Goal: Task Accomplishment & Management: Complete application form

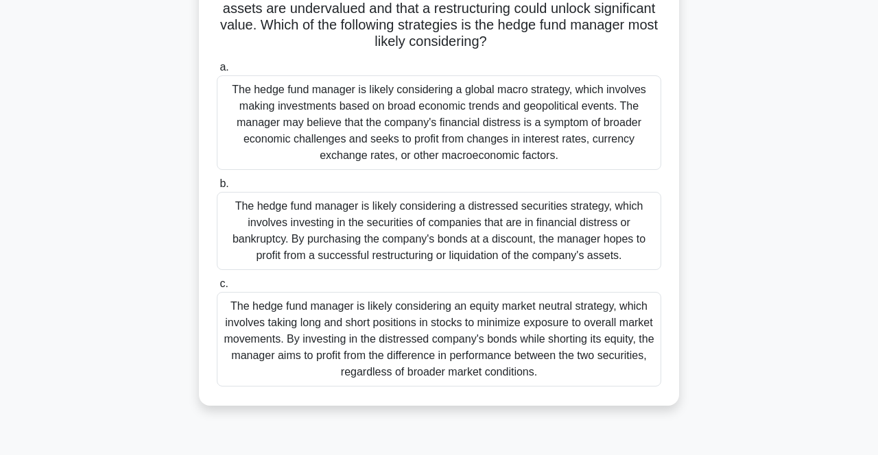
scroll to position [170, 0]
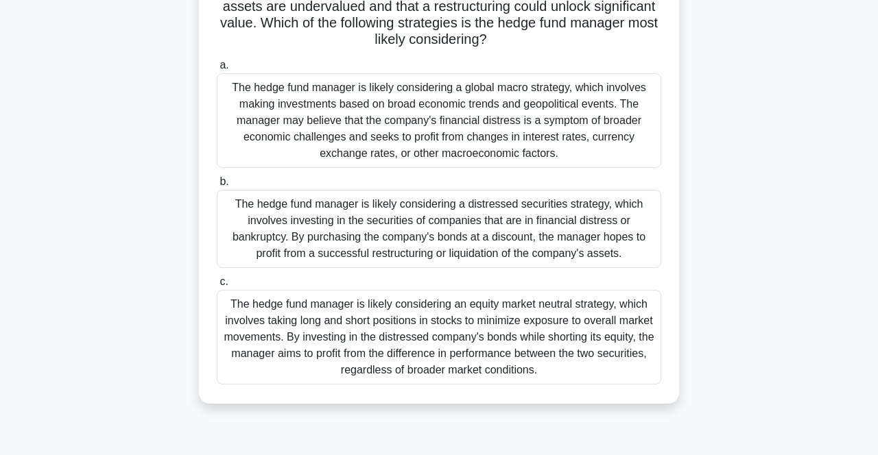
click at [278, 324] on div "The hedge fund manager is likely considering an equity market neutral strategy,…" at bounding box center [439, 337] width 444 height 95
click at [217, 287] on input "c. The hedge fund manager is likely considering an equity market neutral strate…" at bounding box center [217, 282] width 0 height 9
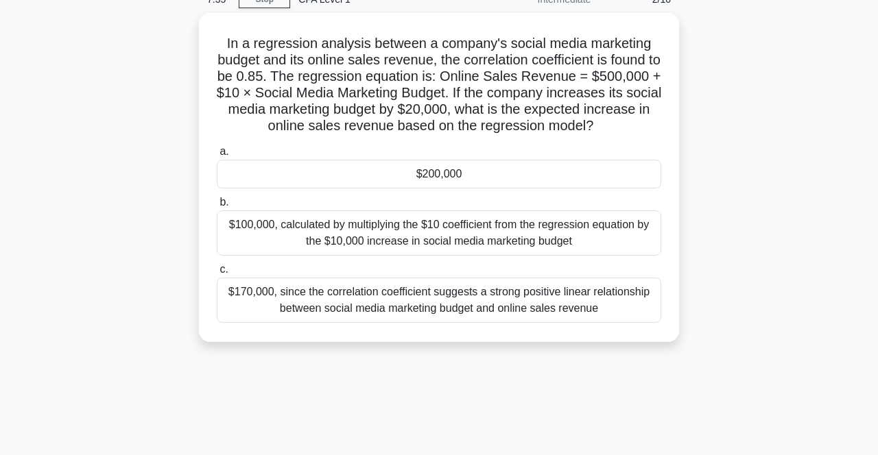
scroll to position [69, 0]
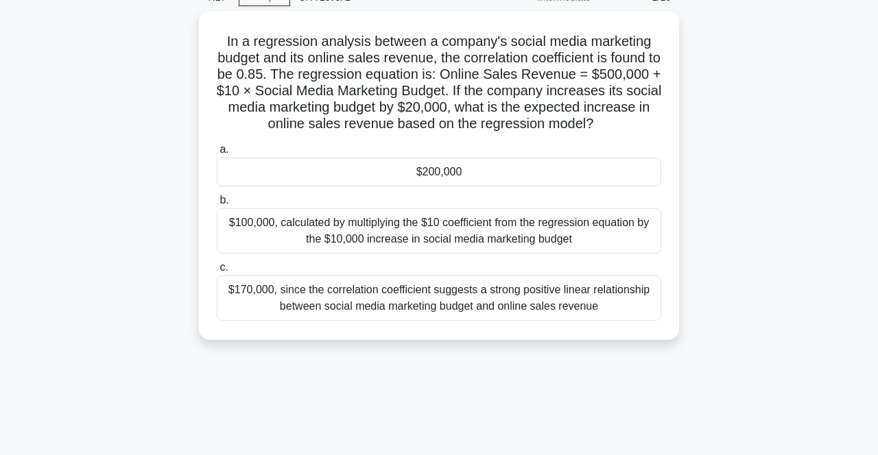
click at [246, 303] on div "$170,000, since the correlation coefficient suggests a strong positive linear r…" at bounding box center [439, 298] width 444 height 45
click at [217, 272] on input "c. $170,000, since the correlation coefficient suggests a strong positive linea…" at bounding box center [217, 267] width 0 height 9
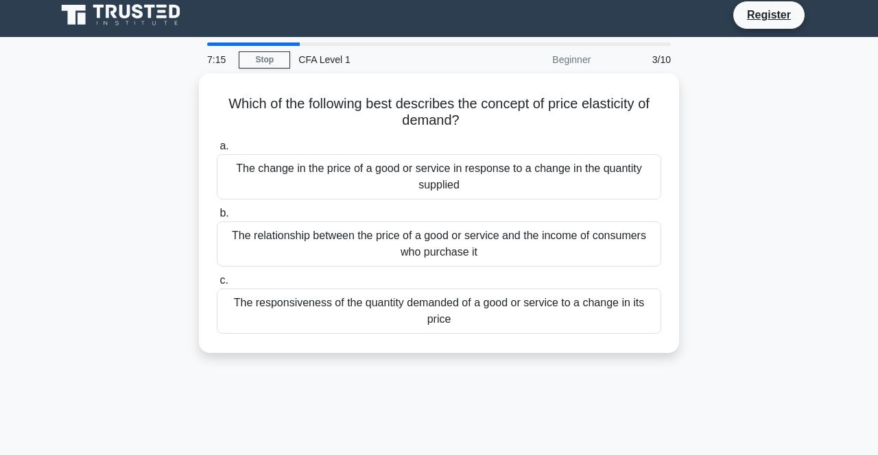
scroll to position [14, 0]
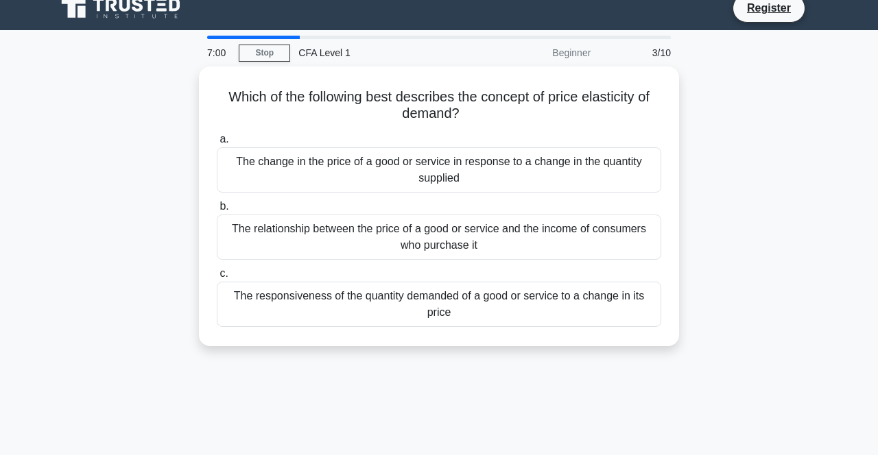
click at [451, 312] on div "The responsiveness of the quantity demanded of a good or service to a change in…" at bounding box center [439, 304] width 444 height 45
click at [217, 278] on input "c. The responsiveness of the quantity demanded of a good or service to a change…" at bounding box center [217, 273] width 0 height 9
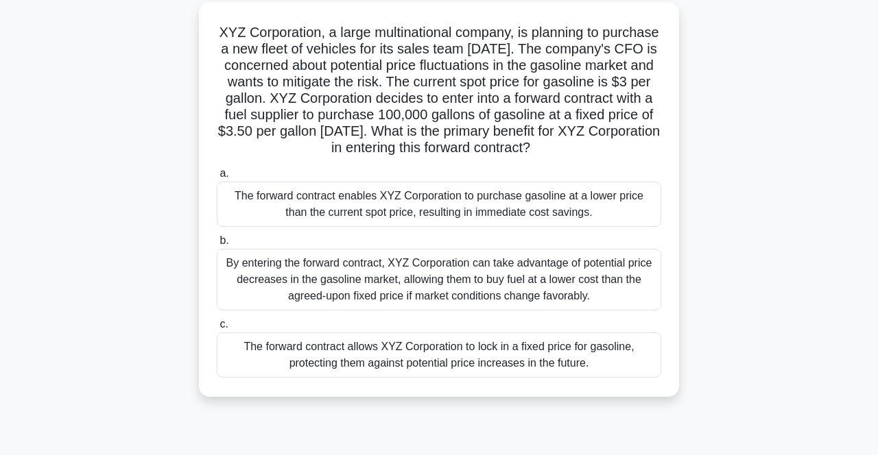
scroll to position [80, 0]
click at [244, 366] on div "The forward contract allows XYZ Corporation to lock in a fixed price for gasoli…" at bounding box center [439, 353] width 444 height 45
click at [217, 328] on input "c. The forward contract allows XYZ Corporation to lock in a fixed price for gas…" at bounding box center [217, 323] width 0 height 9
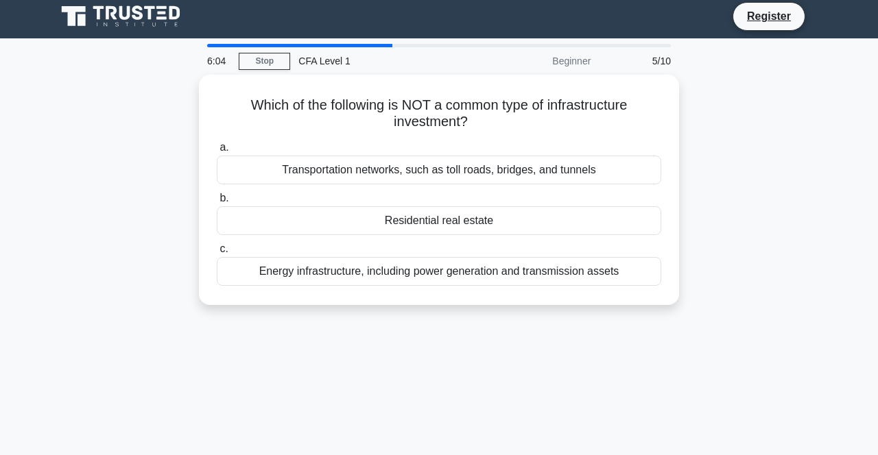
scroll to position [0, 0]
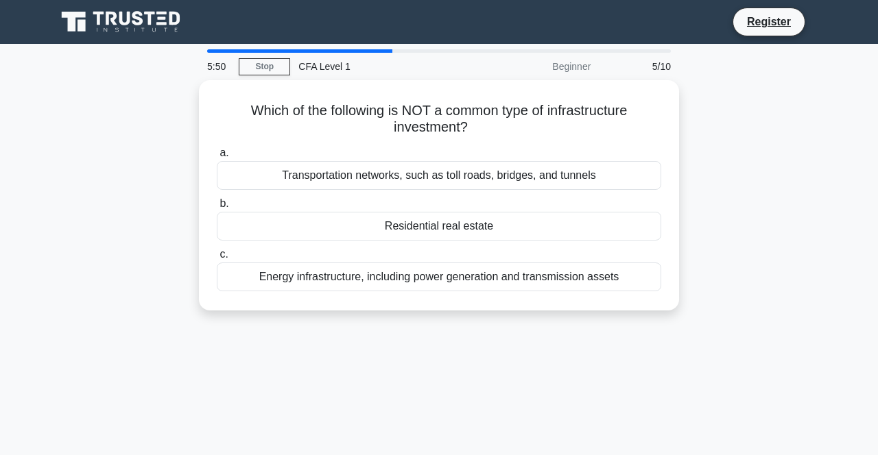
click at [204, 217] on div "Which of the following is NOT a common type of infrastructure investment? .spin…" at bounding box center [439, 195] width 480 height 230
click at [241, 226] on div "Residential real estate" at bounding box center [439, 226] width 444 height 29
click at [217, 208] on input "b. Residential real estate" at bounding box center [217, 204] width 0 height 9
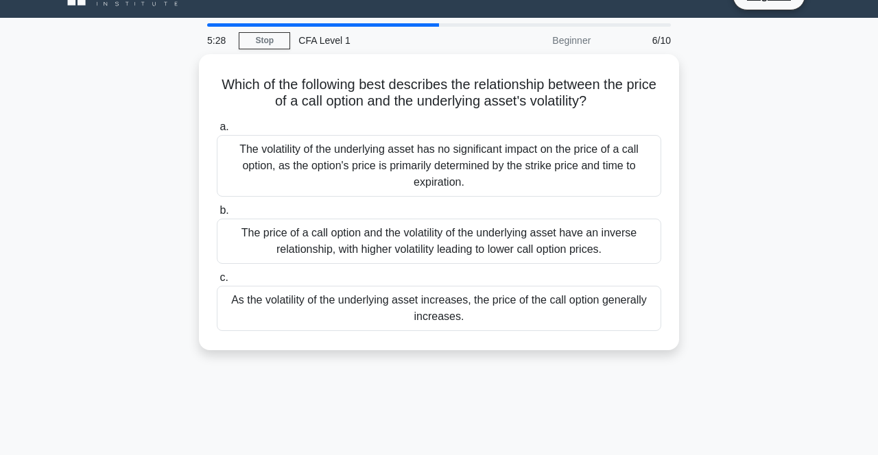
scroll to position [28, 0]
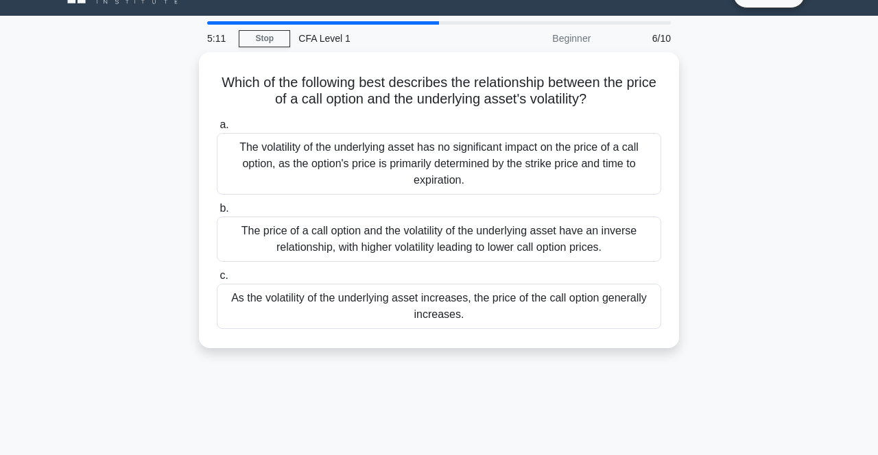
click at [532, 252] on div "The price of a call option and the volatility of the underlying asset have an i…" at bounding box center [439, 239] width 444 height 45
click at [217, 213] on input "b. The price of a call option and the volatility of the underlying asset have a…" at bounding box center [217, 208] width 0 height 9
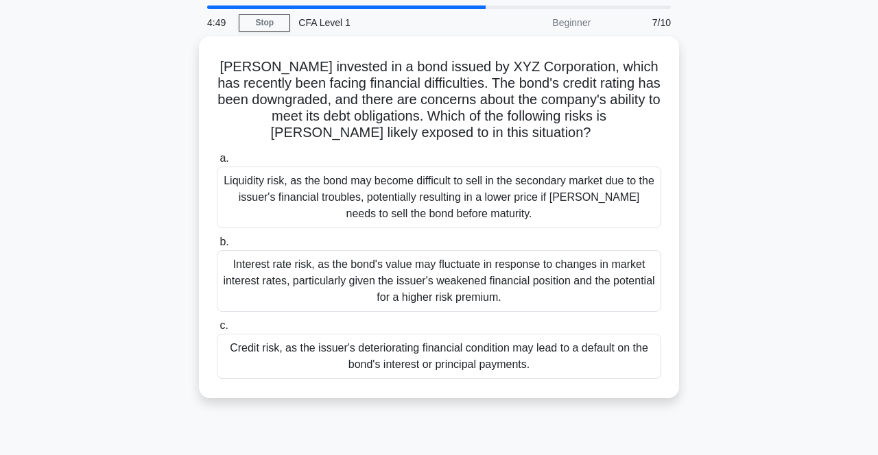
scroll to position [47, 0]
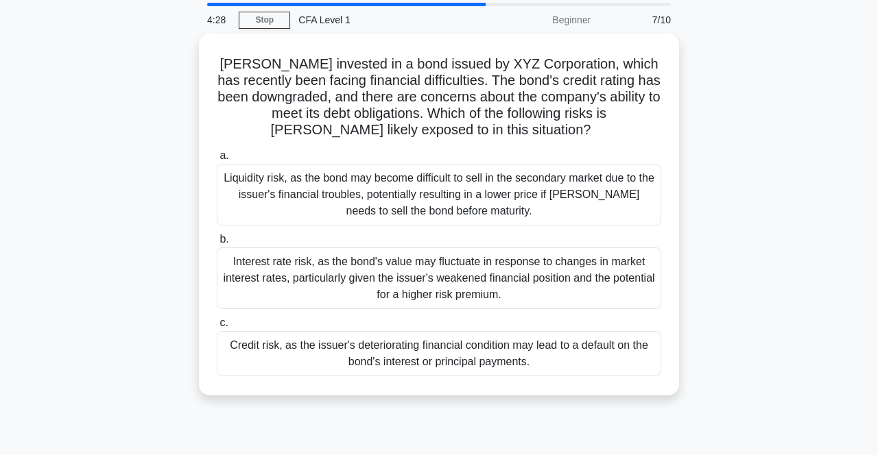
click at [420, 359] on div "Credit risk, as the issuer's deteriorating financial condition may lead to a de…" at bounding box center [439, 353] width 444 height 45
click at [217, 328] on input "c. Credit risk, as the issuer's deteriorating financial condition may lead to a…" at bounding box center [217, 323] width 0 height 9
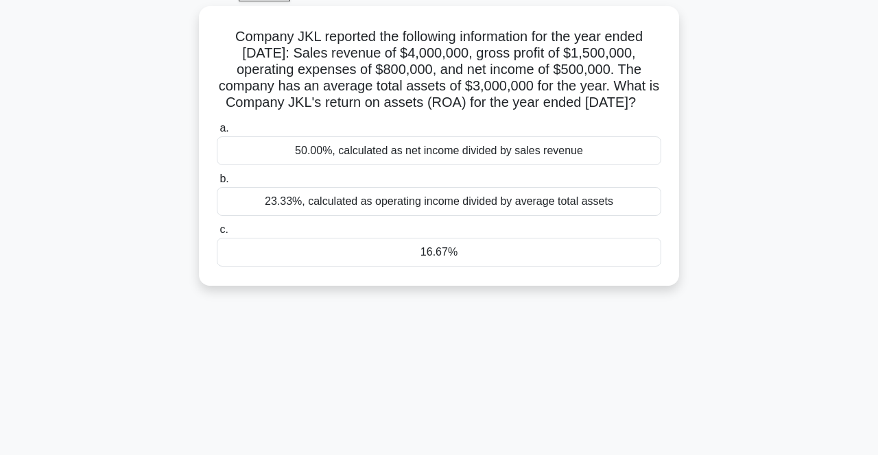
scroll to position [82, 0]
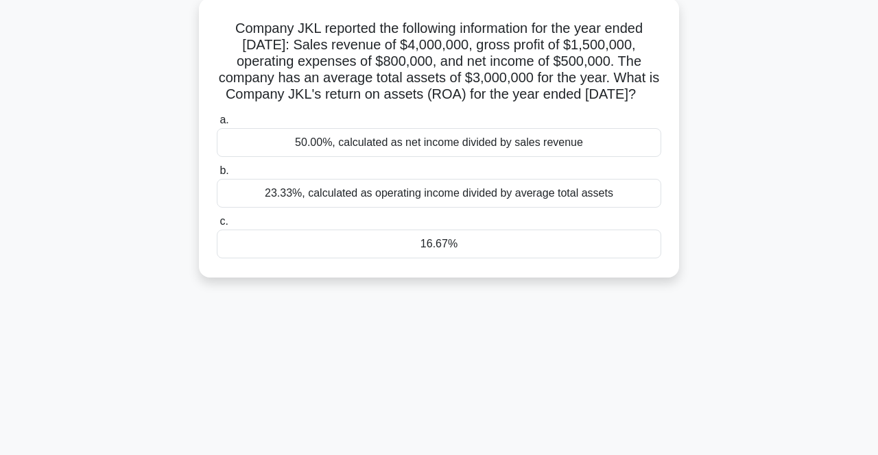
click at [234, 200] on div "23.33%, calculated as operating income divided by average total assets" at bounding box center [439, 193] width 444 height 29
click at [217, 176] on input "b. 23.33%, calculated as operating income divided by average total assets" at bounding box center [217, 171] width 0 height 9
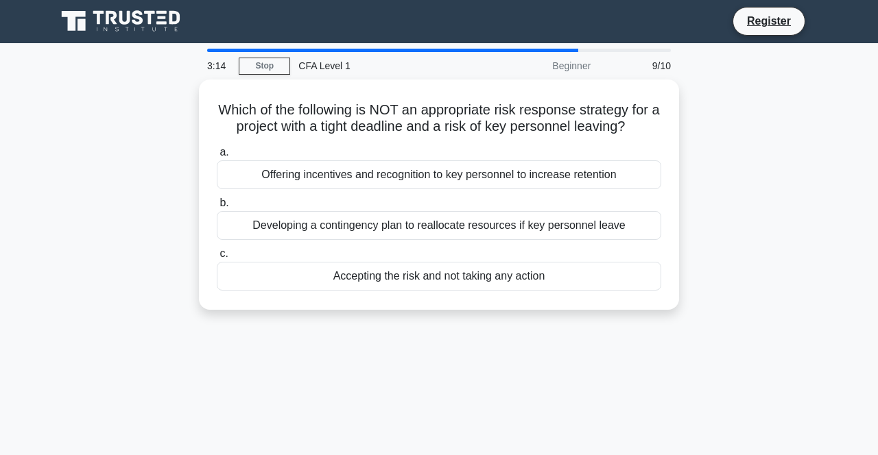
scroll to position [0, 0]
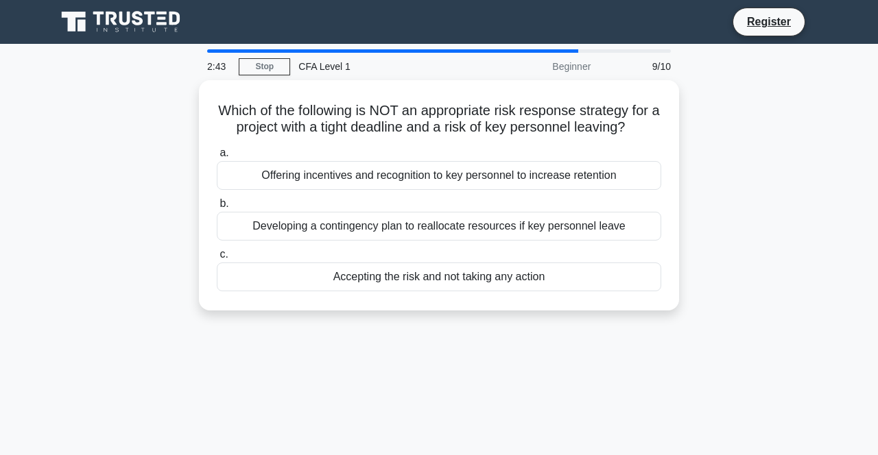
click at [449, 278] on div "Accepting the risk and not taking any action" at bounding box center [439, 277] width 444 height 29
click at [217, 259] on input "c. Accepting the risk and not taking any action" at bounding box center [217, 254] width 0 height 9
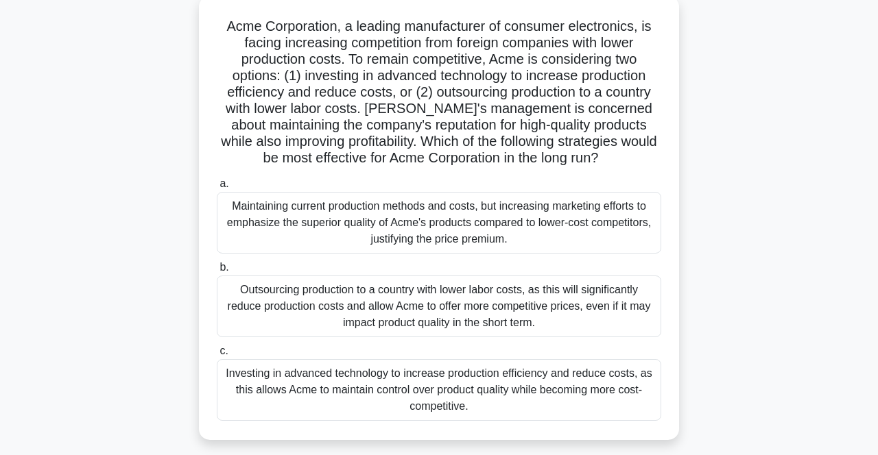
scroll to position [82, 0]
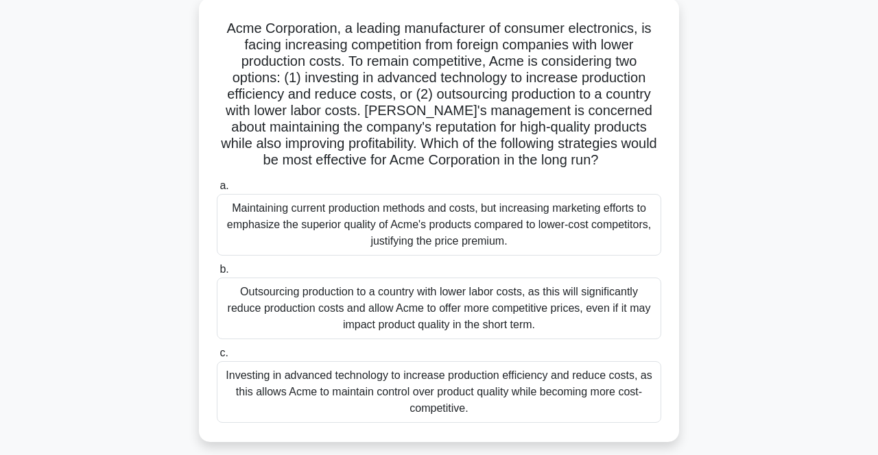
click at [219, 237] on div "Maintaining current production methods and costs, but increasing marketing effo…" at bounding box center [439, 225] width 444 height 62
click at [217, 191] on input "a. Maintaining current production methods and costs, but increasing marketing e…" at bounding box center [217, 186] width 0 height 9
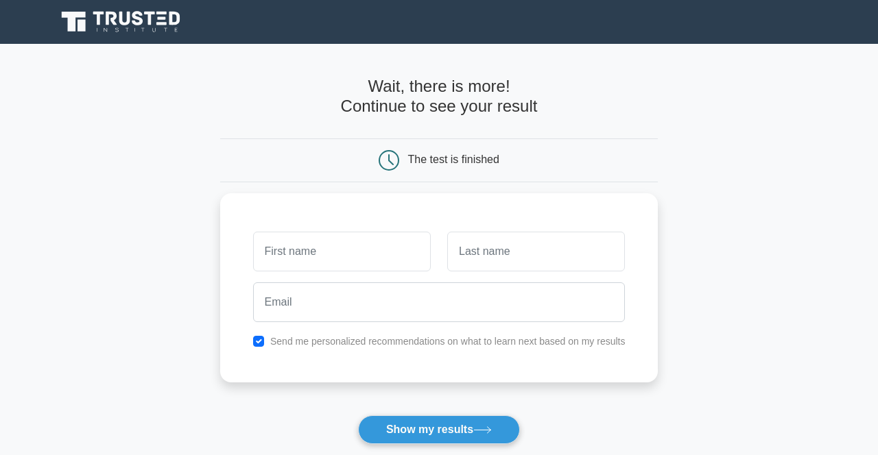
click at [333, 254] on input "text" at bounding box center [342, 252] width 178 height 40
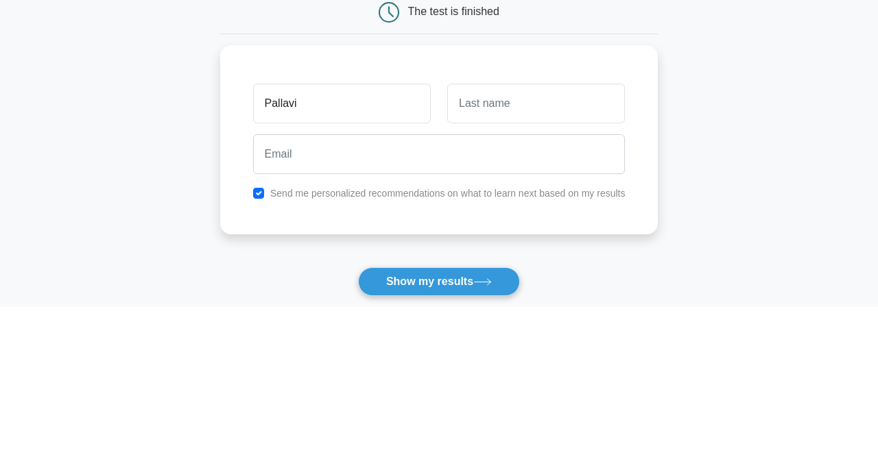
type input "Pallavi"
click at [534, 255] on input "text" at bounding box center [536, 252] width 178 height 40
type input "Sakte"
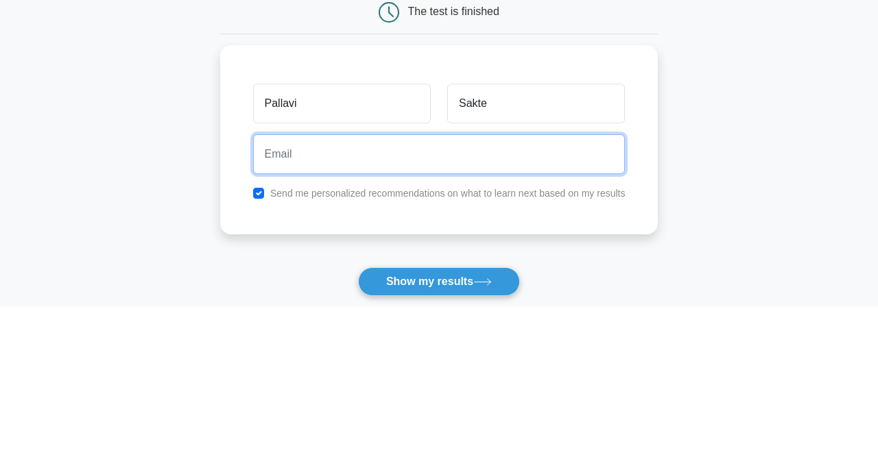
click at [387, 304] on input "email" at bounding box center [439, 303] width 372 height 40
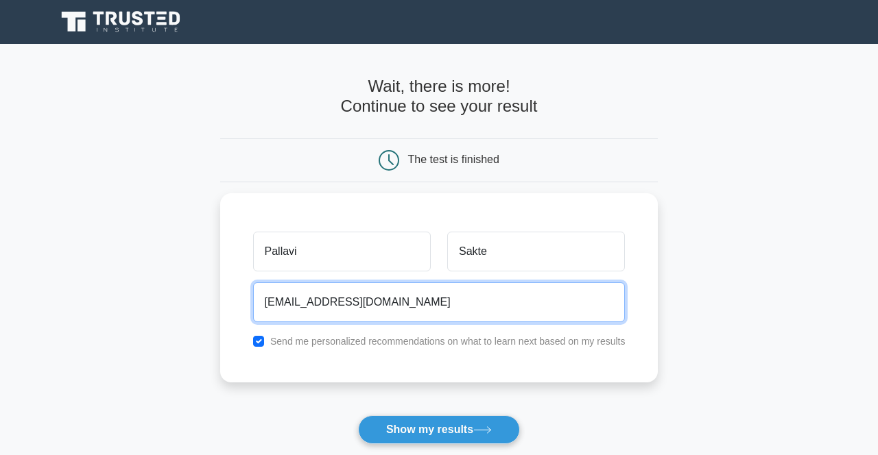
click at [347, 306] on input "[EMAIL_ADDRESS][DOMAIN_NAME]" at bounding box center [439, 303] width 372 height 40
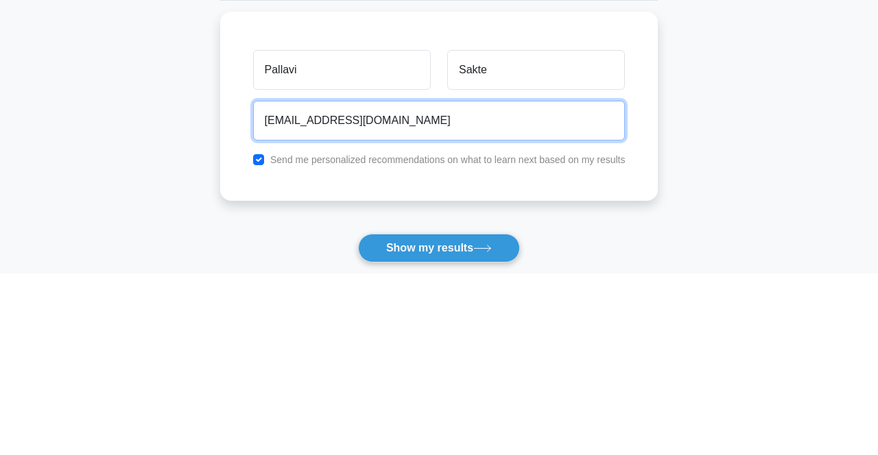
click at [337, 291] on input "[EMAIL_ADDRESS][DOMAIN_NAME]" at bounding box center [439, 303] width 372 height 40
click at [265, 298] on input "[EMAIL_ADDRESS][DOMAIN_NAME]" at bounding box center [439, 303] width 372 height 40
click at [359, 298] on input "[EMAIL_ADDRESS][DOMAIN_NAME]" at bounding box center [439, 303] width 372 height 40
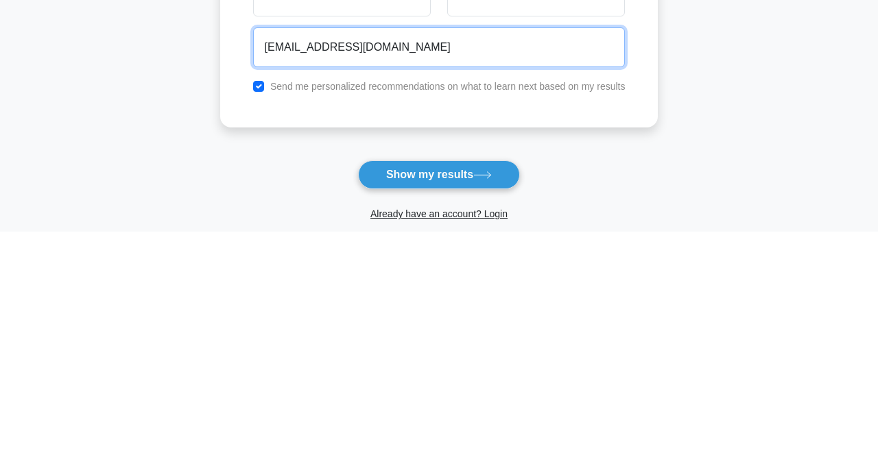
scroll to position [34, 0]
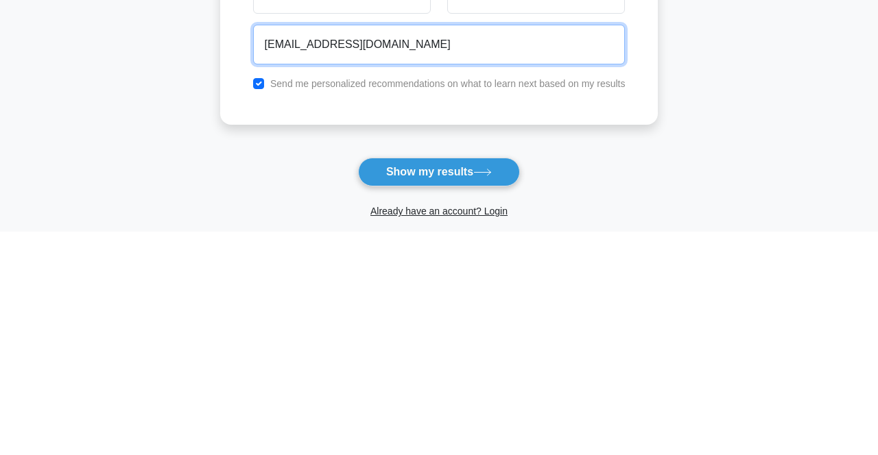
type input "[EMAIL_ADDRESS][DOMAIN_NAME]"
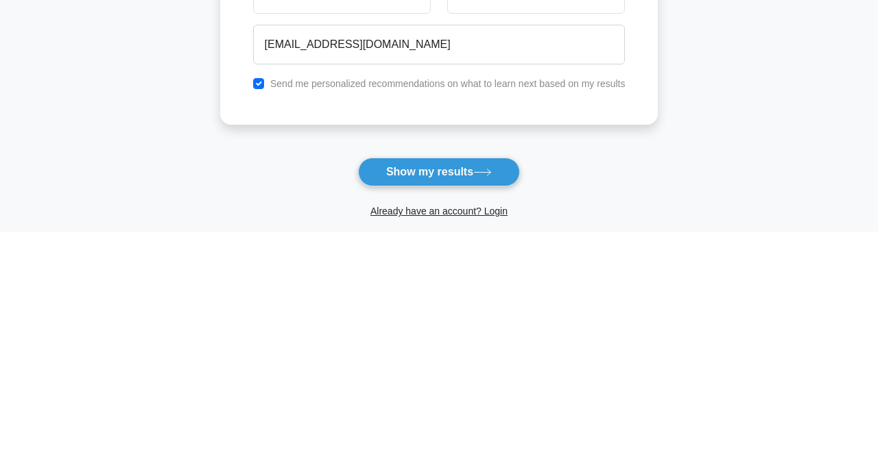
click at [468, 398] on button "Show my results" at bounding box center [439, 395] width 162 height 29
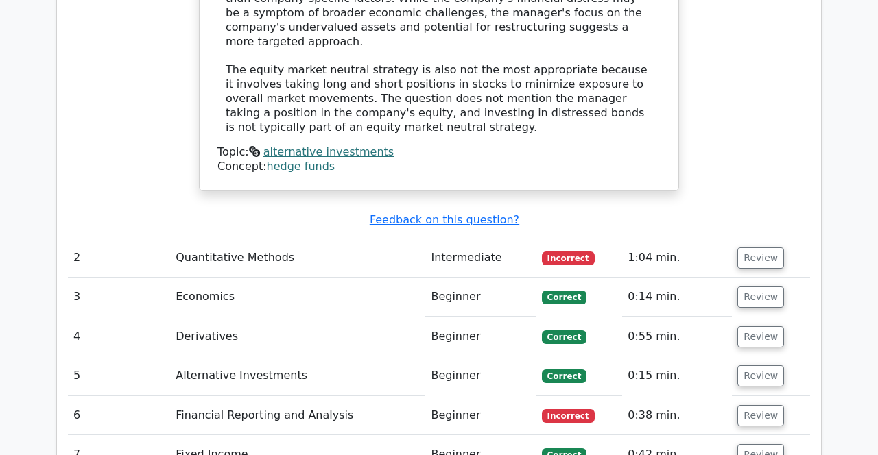
scroll to position [1895, 0]
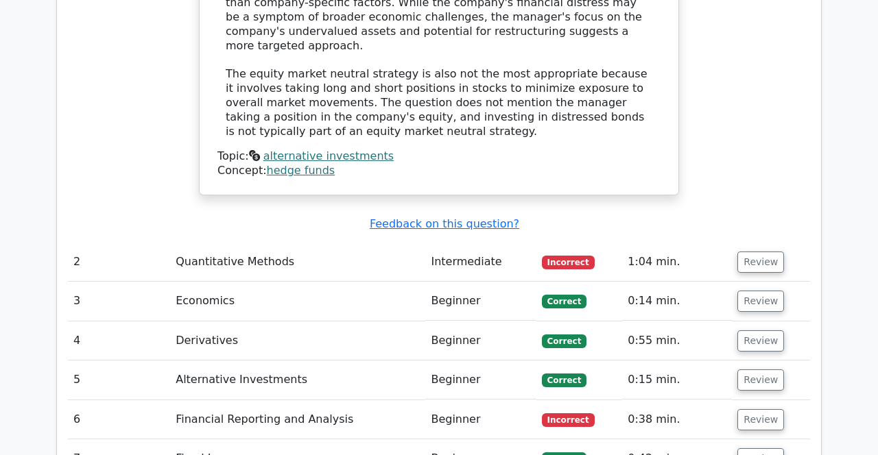
click at [765, 252] on button "Review" at bounding box center [760, 262] width 47 height 21
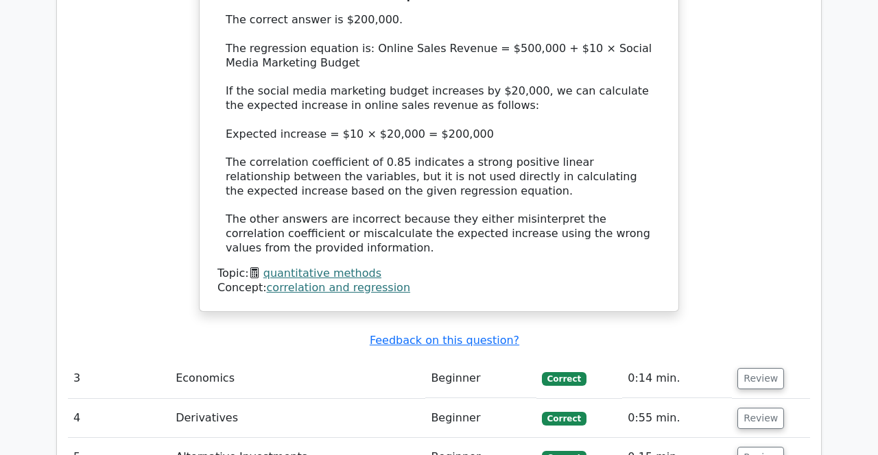
scroll to position [2532, 0]
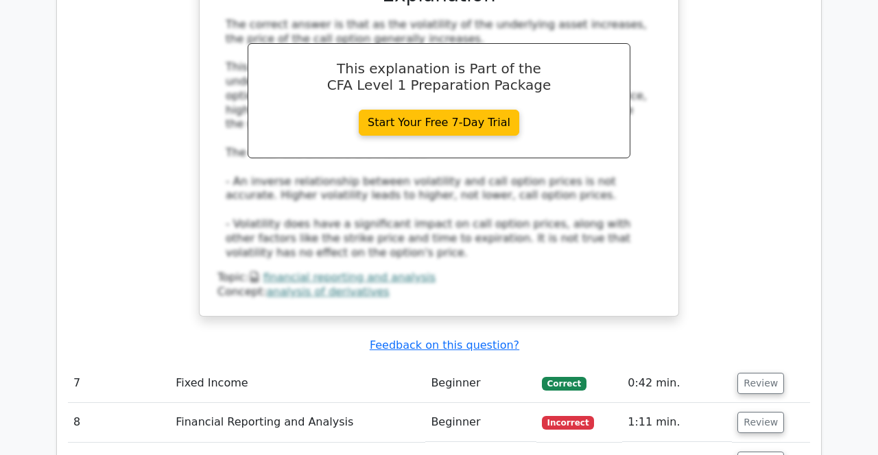
scroll to position [3331, 0]
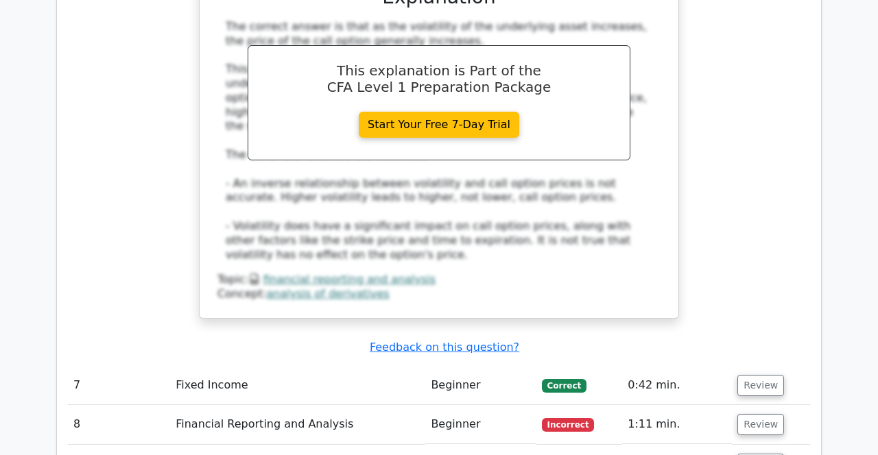
click at [758, 414] on button "Review" at bounding box center [760, 424] width 47 height 21
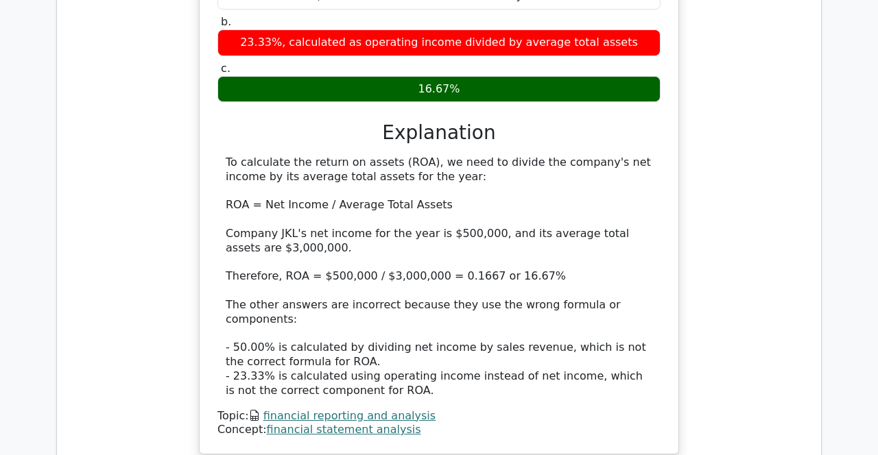
scroll to position [3944, 0]
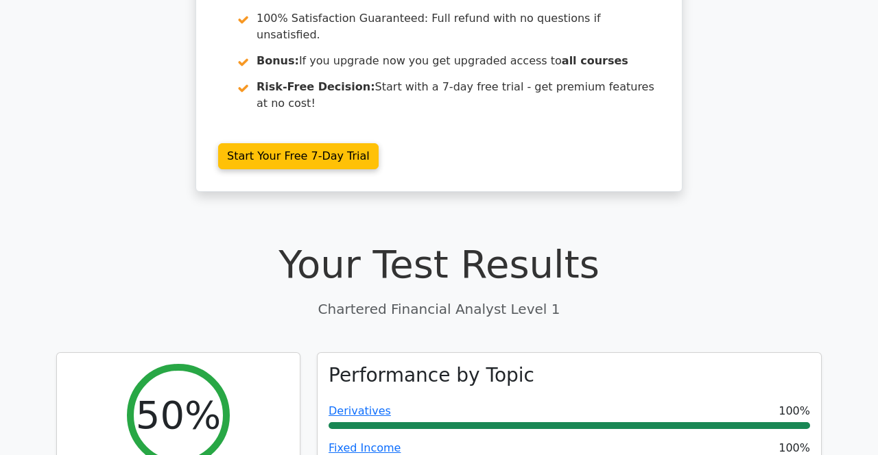
scroll to position [210, 0]
